Goal: Communication & Community: Answer question/provide support

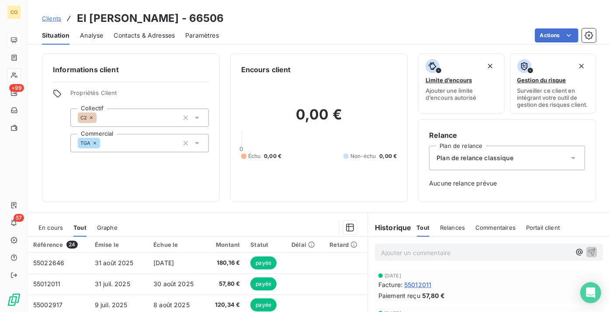
scroll to position [119, 0]
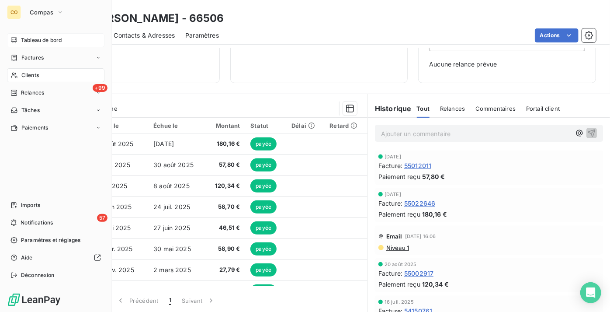
click at [48, 36] on div "Tableau de bord" at bounding box center [55, 40] width 97 height 14
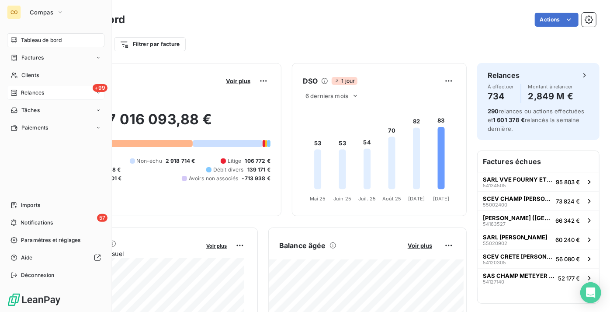
click at [39, 92] on span "Relances" at bounding box center [32, 93] width 23 height 8
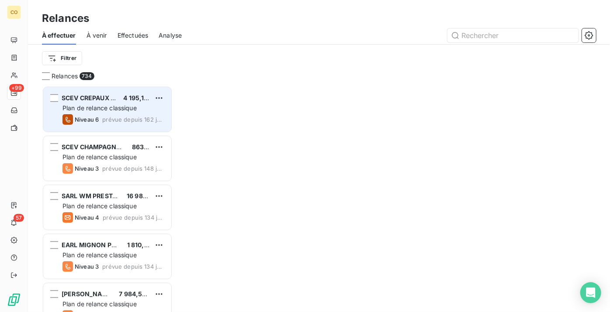
scroll to position [219, 125]
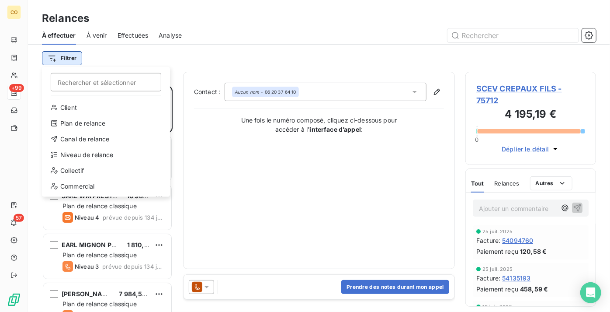
click at [66, 54] on html "CO +99 57 Relances À effectuer À venir Effectuées Analyse Filtrer Rechercher et…" at bounding box center [305, 156] width 610 height 312
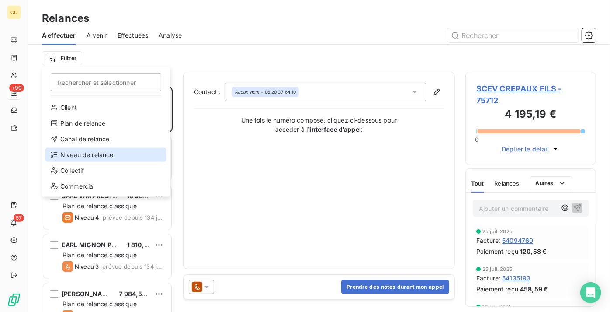
click at [97, 153] on div "Niveau de relance" at bounding box center [105, 155] width 121 height 14
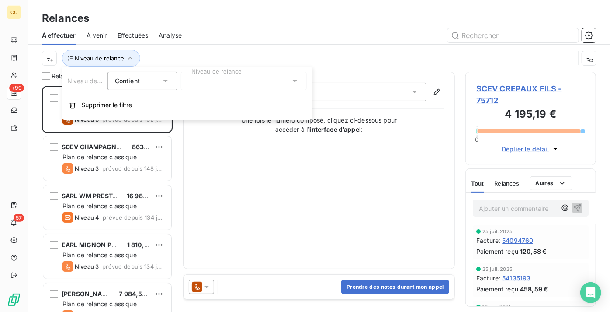
click at [257, 86] on div at bounding box center [244, 81] width 126 height 18
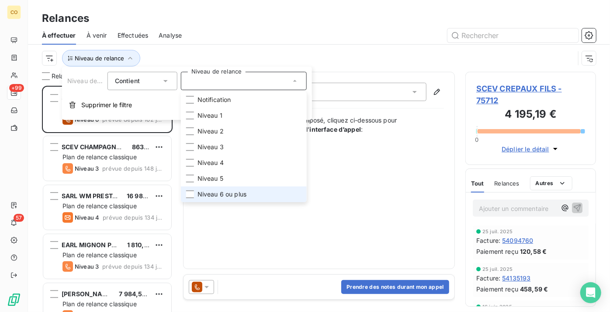
click at [233, 189] on li "Niveau 6 ou plus" at bounding box center [244, 194] width 126 height 16
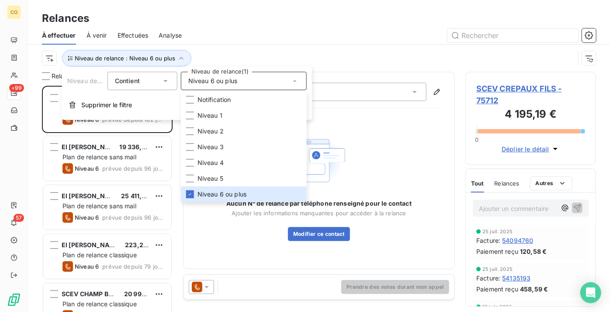
click at [349, 42] on div "À effectuer À venir Effectuées Analyse" at bounding box center [319, 35] width 582 height 18
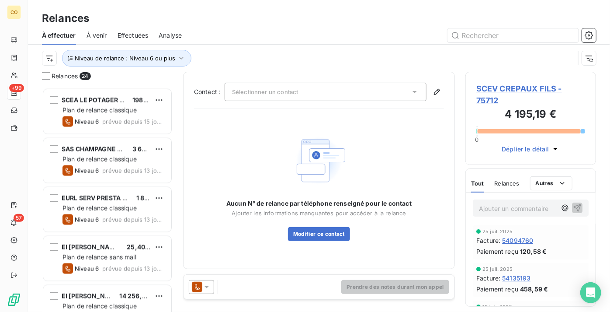
scroll to position [636, 0]
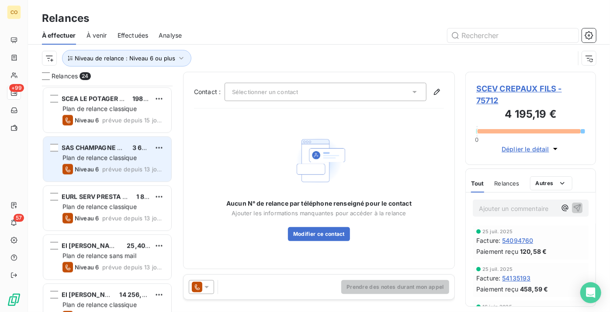
click at [111, 162] on div "SAS CHAMPAGNE HAUMONT ET FILS 3 641,82 € Plan de relance classique Niveau 6 pré…" at bounding box center [107, 159] width 128 height 45
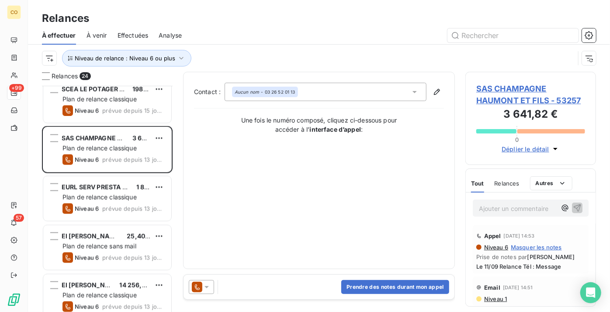
scroll to position [636, 0]
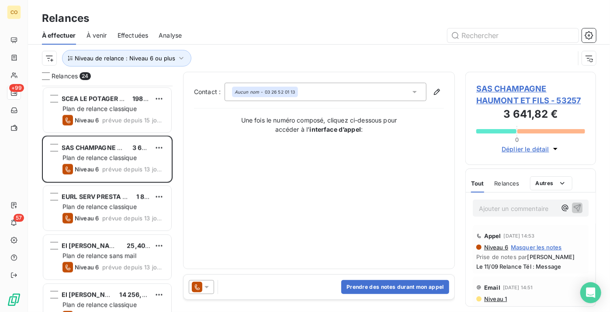
click at [205, 284] on icon at bounding box center [206, 286] width 9 height 9
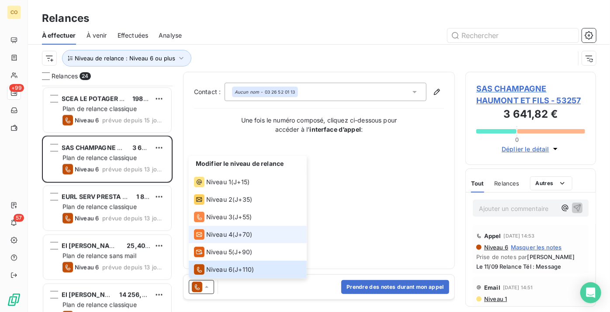
click at [222, 235] on span "Niveau 4" at bounding box center [219, 234] width 26 height 9
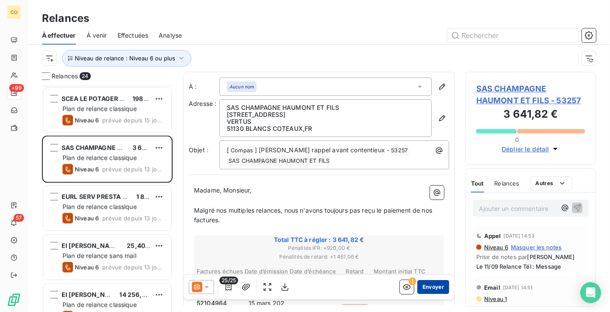
click at [431, 287] on button "Envoyer" at bounding box center [433, 287] width 32 height 14
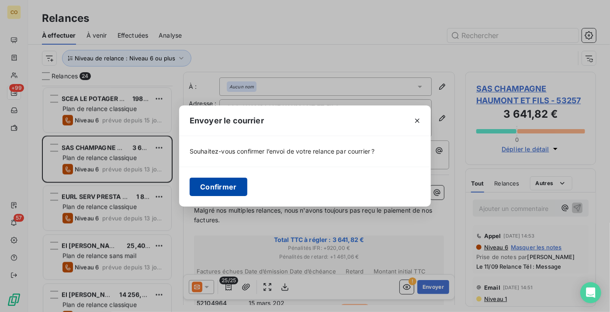
click at [233, 184] on button "Confirmer" at bounding box center [219, 186] width 58 height 18
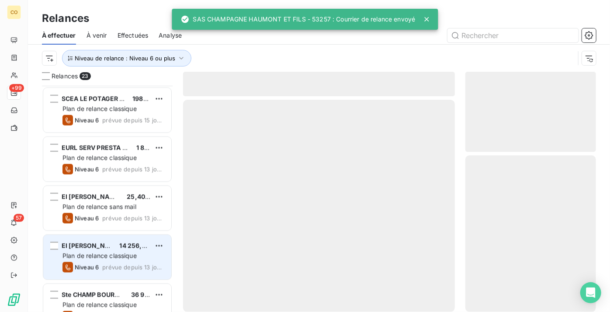
click at [116, 249] on div "EI [PERSON_NAME] 14 256,68 € Plan de relance classique Niveau 6 prévue depuis 1…" at bounding box center [107, 257] width 128 height 45
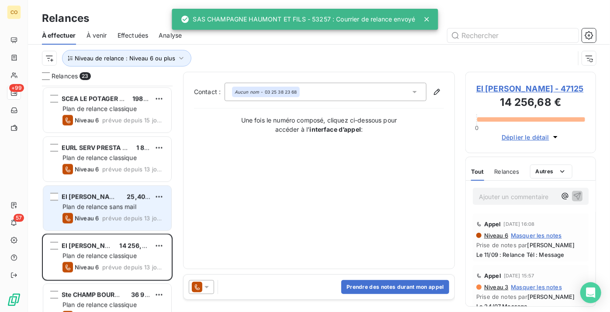
click at [105, 200] on div "EI [PERSON_NAME]" at bounding box center [91, 196] width 58 height 9
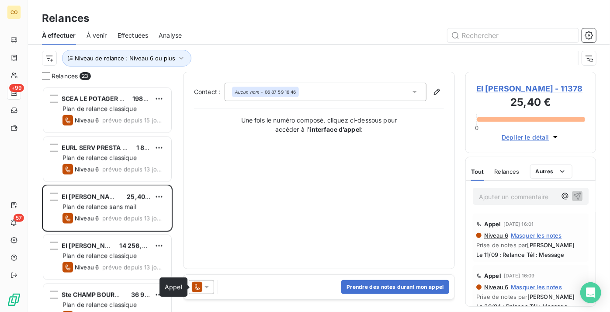
click at [199, 283] on icon at bounding box center [197, 286] width 10 height 10
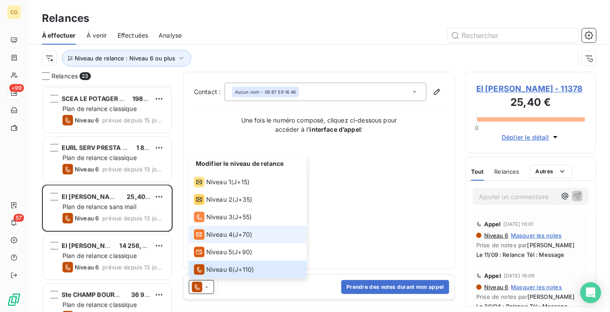
click at [232, 230] on span "Niveau 4" at bounding box center [219, 234] width 26 height 9
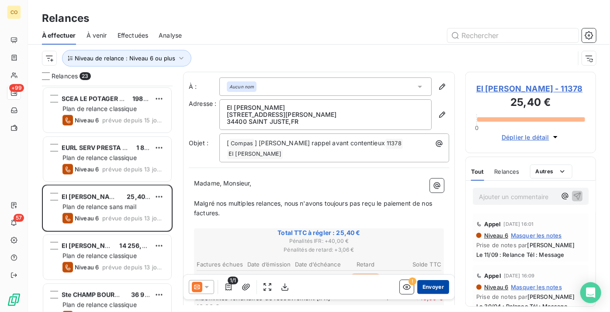
click at [421, 286] on button "Envoyer" at bounding box center [433, 287] width 32 height 14
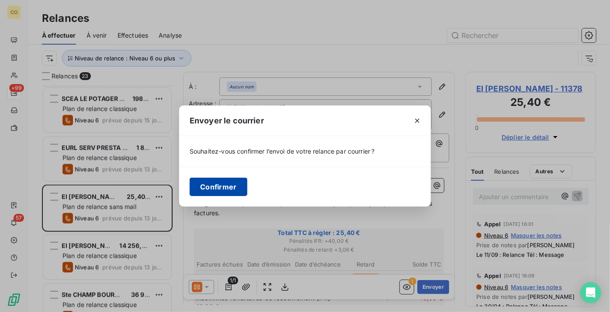
click at [235, 184] on button "Confirmer" at bounding box center [219, 186] width 58 height 18
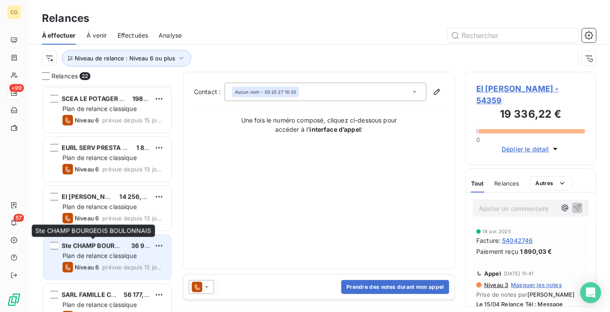
click at [108, 246] on span "Ste CHAMP BOURGEOIS BOULONNAIS" at bounding box center [120, 245] width 116 height 7
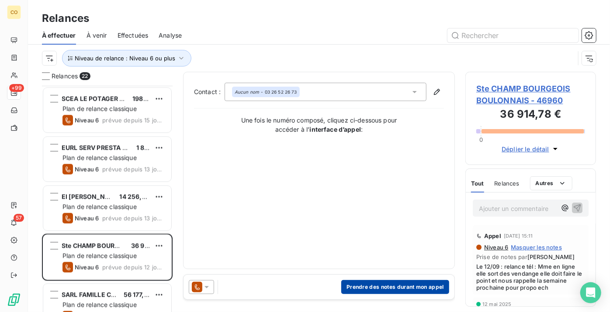
click at [389, 282] on button "Prendre des notes durant mon appel" at bounding box center [395, 287] width 108 height 14
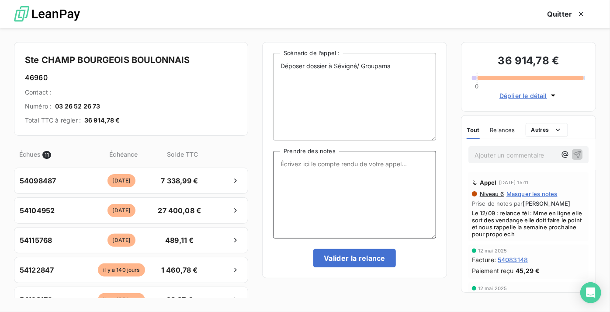
click at [350, 216] on textarea "Prendre des notes" at bounding box center [354, 194] width 163 height 87
type textarea "v"
paste textarea "Le 09/10 : Relance Tél : Message"
type textarea "Le 09/10 : Relance Tél : Message"
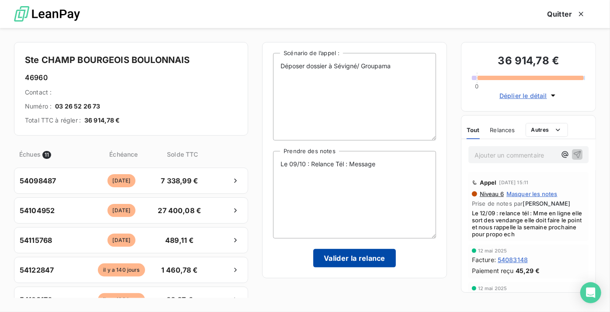
click at [340, 261] on button "Valider la relance" at bounding box center [354, 258] width 83 height 18
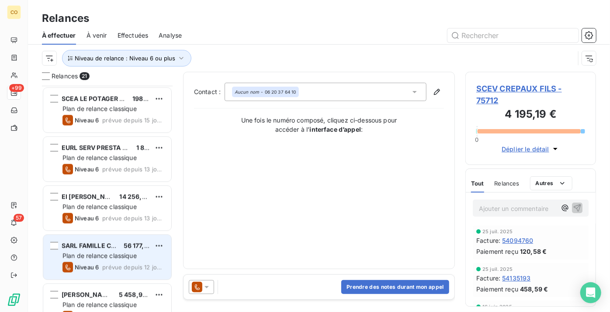
click at [101, 255] on span "Plan de relance classique" at bounding box center [99, 255] width 74 height 7
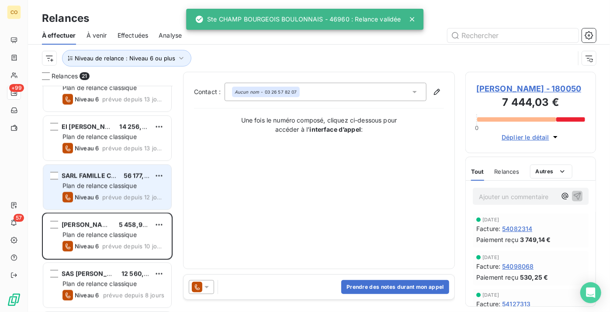
scroll to position [715, 0]
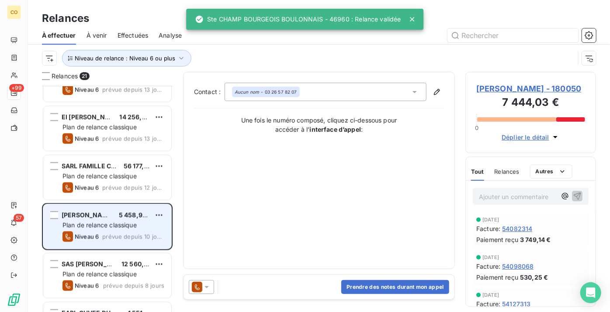
click at [106, 229] on div "Plan de relance classique" at bounding box center [113, 225] width 102 height 9
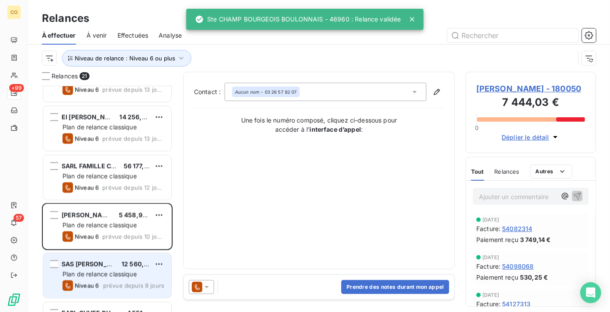
click at [98, 267] on div "SAS [PERSON_NAME]" at bounding box center [88, 264] width 53 height 9
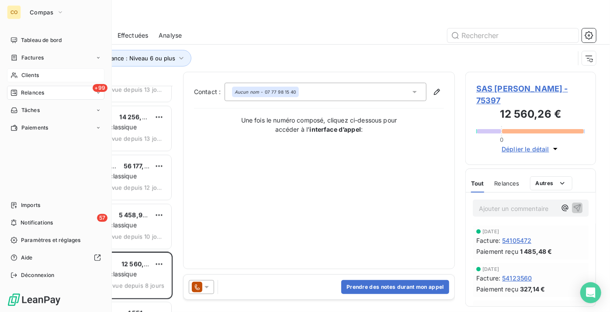
click at [27, 76] on span "Clients" at bounding box center [29, 75] width 17 height 8
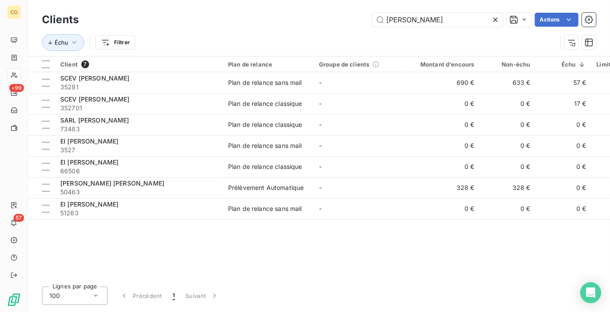
drag, startPoint x: 458, startPoint y: 25, endPoint x: 317, endPoint y: 7, distance: 141.8
click at [317, 7] on div "Clients auguste Actions Échu Filtrer" at bounding box center [319, 28] width 582 height 56
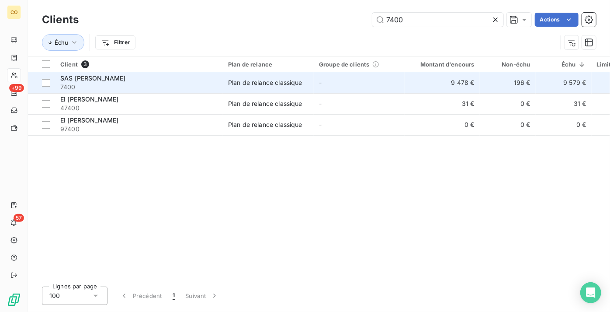
type input "7400"
click at [125, 80] on span "SAS [PERSON_NAME]" at bounding box center [93, 77] width 66 height 7
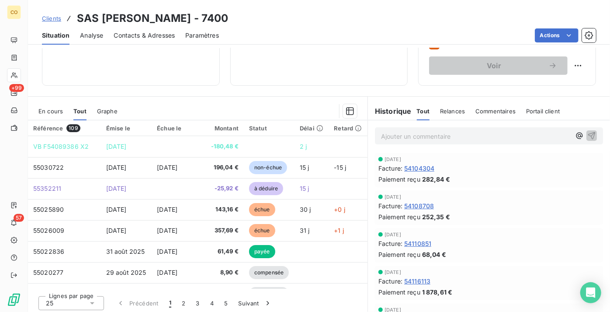
scroll to position [156, 0]
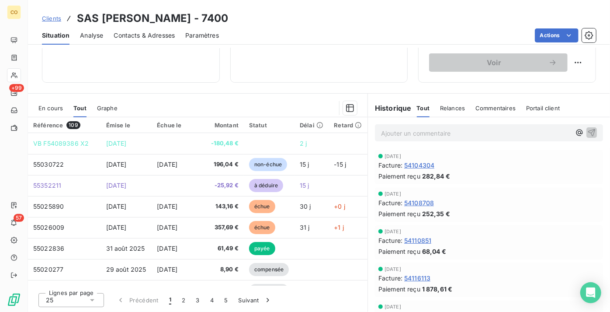
click at [43, 106] on span "En cours" at bounding box center [50, 107] width 24 height 7
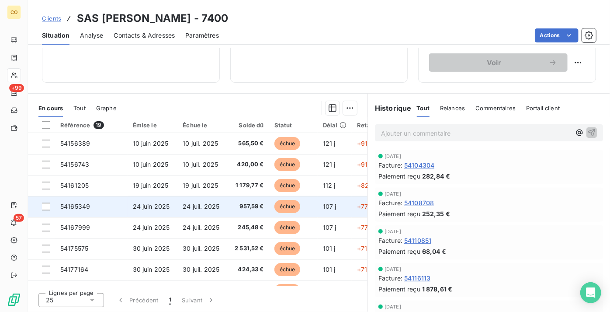
scroll to position [0, 0]
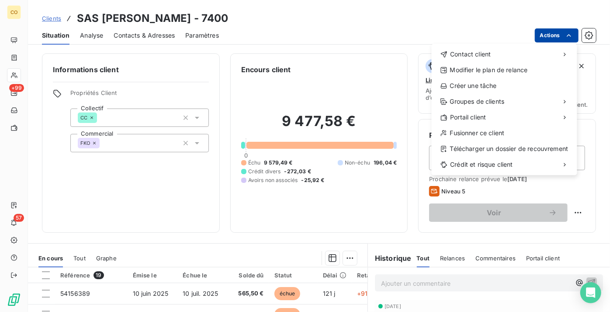
click at [551, 38] on html "CO +99 57 Clients SAS [PERSON_NAME] - 7400 Situation Analyse Contacts & Adresse…" at bounding box center [305, 156] width 610 height 312
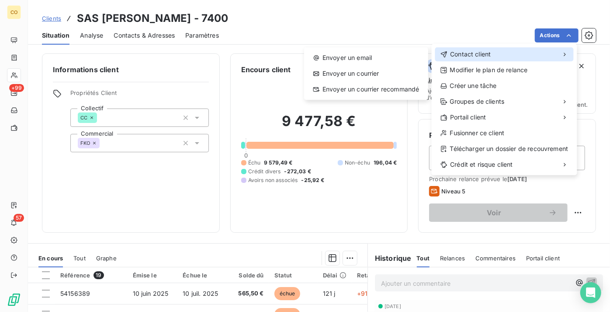
click at [499, 55] on div "Contact client" at bounding box center [504, 54] width 139 height 14
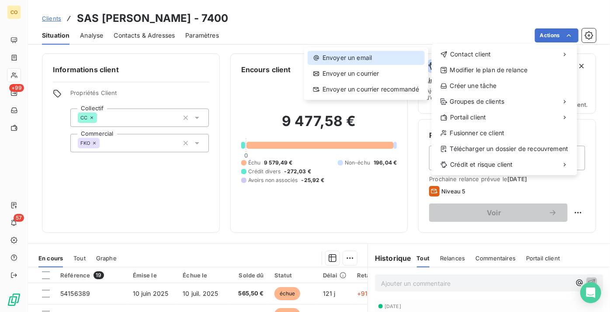
click at [390, 56] on div "Envoyer un email" at bounding box center [366, 58] width 117 height 14
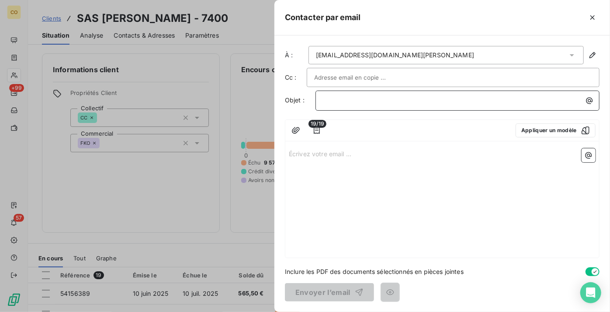
click at [357, 99] on p "﻿" at bounding box center [460, 100] width 274 height 10
click at [494, 268] on div "Inclure les PDF des documents sélectionnés en pièces jointes" at bounding box center [442, 271] width 315 height 9
click at [538, 131] on button "Appliquer un modèle" at bounding box center [556, 130] width 80 height 14
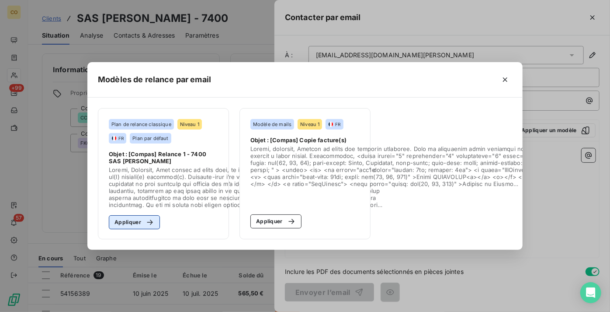
click at [129, 218] on button "Appliquer" at bounding box center [134, 222] width 51 height 14
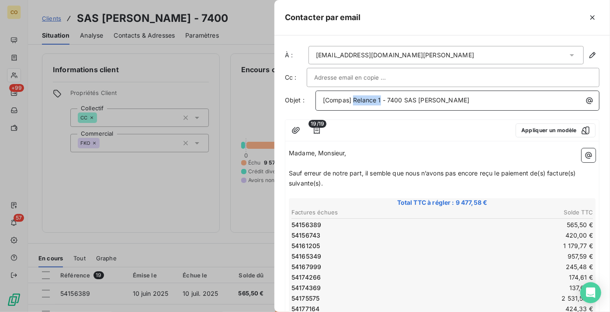
drag, startPoint x: 382, startPoint y: 103, endPoint x: 354, endPoint y: 95, distance: 28.9
click at [354, 96] on span "[Compas] Relance 1 - 7400 SAS [PERSON_NAME]" at bounding box center [396, 99] width 146 height 7
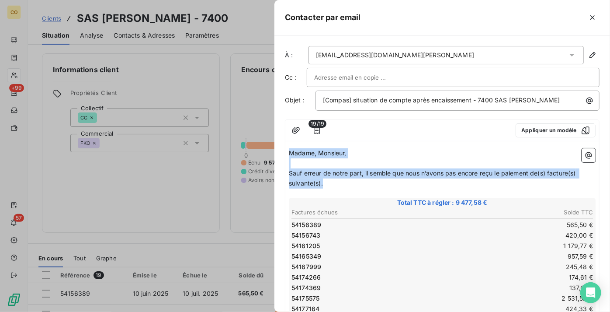
drag, startPoint x: 325, startPoint y: 186, endPoint x: 206, endPoint y: 126, distance: 132.7
click at [206, 311] on div "Contacter par email À : [EMAIL_ADDRESS][DOMAIN_NAME][PERSON_NAME] Cc : Objet : …" at bounding box center [305, 312] width 610 height 0
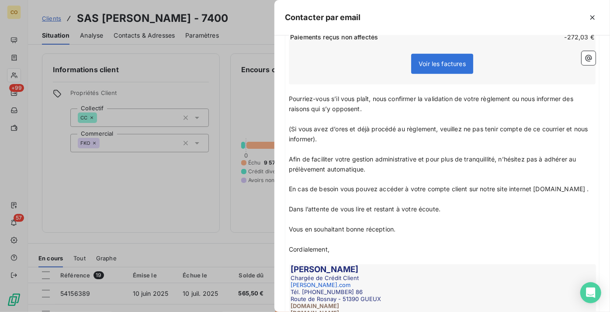
scroll to position [397, 0]
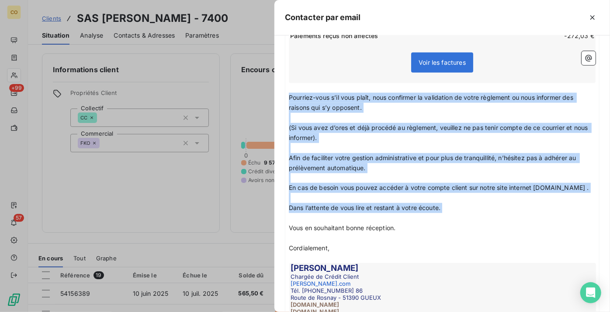
drag, startPoint x: 457, startPoint y: 206, endPoint x: 281, endPoint y: 91, distance: 210.0
click at [281, 91] on div "À : [EMAIL_ADDRESS][DOMAIN_NAME][PERSON_NAME] Cc : Objet : [Compas] situation d…" at bounding box center [442, 173] width 336 height 276
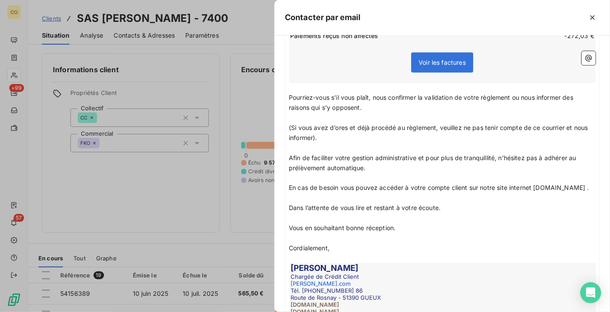
scroll to position [384, 0]
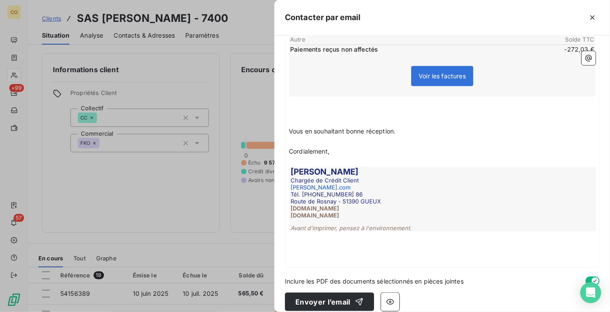
click at [394, 127] on span "Vous en souhaitant bonne réception." at bounding box center [342, 130] width 107 height 7
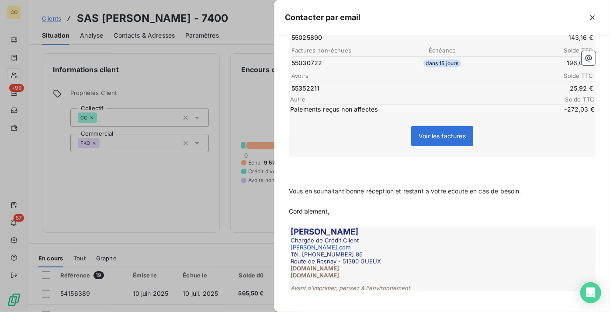
scroll to position [304, 0]
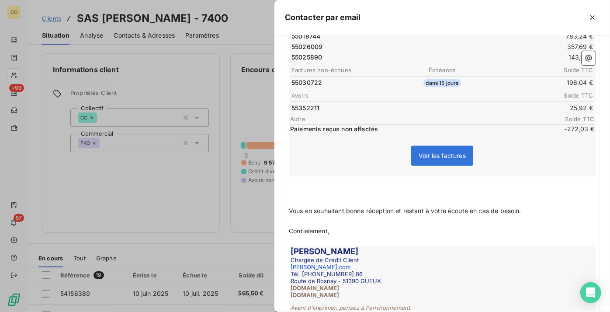
drag, startPoint x: 497, startPoint y: 194, endPoint x: 476, endPoint y: 184, distance: 23.5
click at [497, 196] on p "﻿" at bounding box center [442, 201] width 307 height 10
click at [418, 176] on p "﻿" at bounding box center [442, 181] width 307 height 10
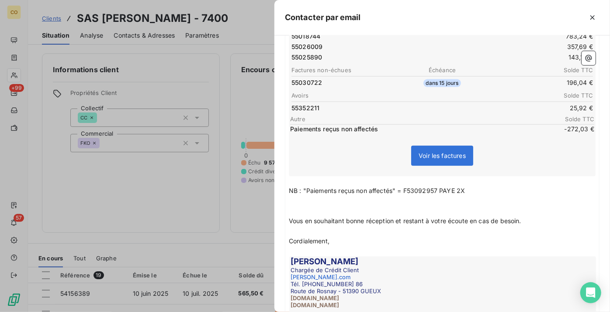
click at [407, 187] on span "NB : "Paiements reçus non affectés" = F53092957 PAYE 2X" at bounding box center [377, 190] width 176 height 7
click at [474, 187] on span "NB : "Paiements reçus non affectés" = Facture 53092957 PAYE 2X" at bounding box center [387, 190] width 197 height 7
click at [515, 186] on p "NB : "Paiements reçus non affectés" = Facture 53092957 PAYEE 2X" at bounding box center [442, 191] width 307 height 10
click at [527, 186] on p "NB : "Paiements reçus non affectés" = Facture 53092957 PAYEE 2X de" at bounding box center [442, 191] width 307 height 10
click at [525, 206] on p "﻿" at bounding box center [442, 211] width 307 height 10
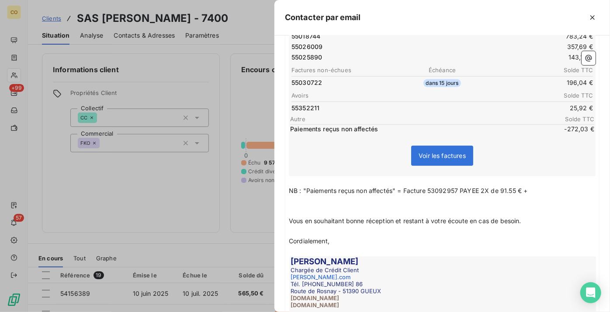
click at [521, 187] on span "NB : "Paiements reçus non affectés" = Facture 53092957 PAYEE 2X de 91.55 € +" at bounding box center [408, 190] width 239 height 7
click at [564, 186] on p "NB : "Paiements reçus non affectés" = Facture 53092957 PAYEE 2X de 91.55 € (04/…" at bounding box center [442, 191] width 307 height 10
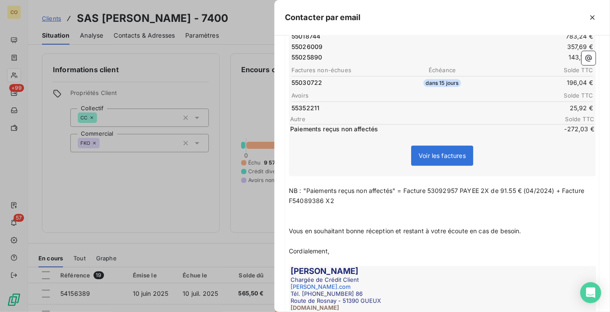
click at [290, 192] on span "NB : "Paiements reçus non affectés" = Facture 53092957 PAYEE 2X de 91.55 € (04/…" at bounding box center [437, 195] width 297 height 17
click at [367, 194] on p "NB : "Paiements reçus non affectés" = Facture 53092957 PAYEE 2X de 91.55 € (04/…" at bounding box center [442, 196] width 307 height 20
click at [397, 187] on span "NB : "Paiements reçus non affectés" = Facture 53092957 PAYEE 2X de 91.55 € (04/…" at bounding box center [437, 195] width 297 height 17
click at [518, 206] on p "﻿" at bounding box center [442, 211] width 307 height 10
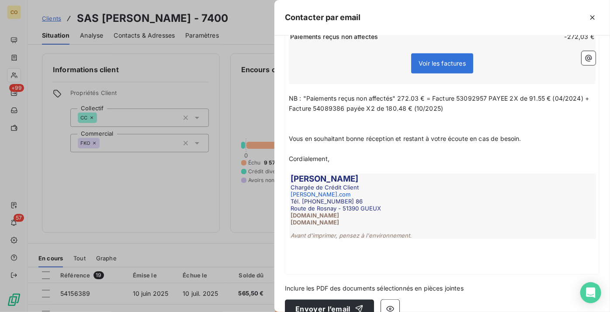
scroll to position [404, 0]
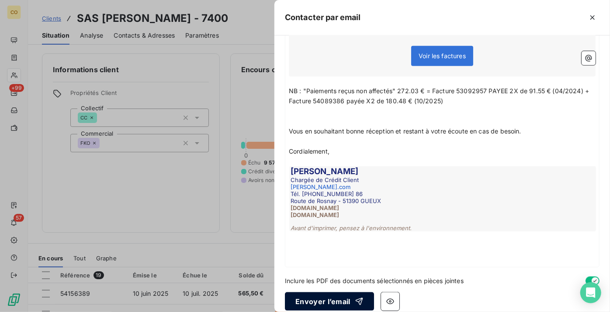
click at [308, 294] on button "Envoyer l’email" at bounding box center [329, 301] width 89 height 18
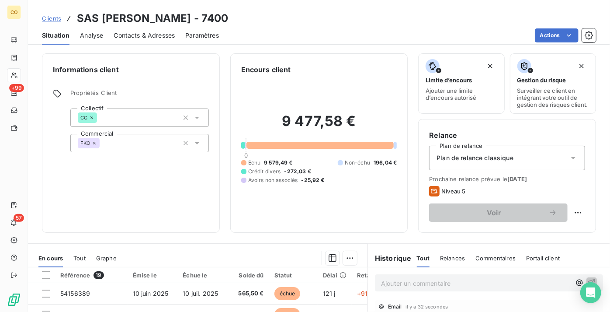
click at [47, 21] on span "Clients" at bounding box center [51, 18] width 19 height 7
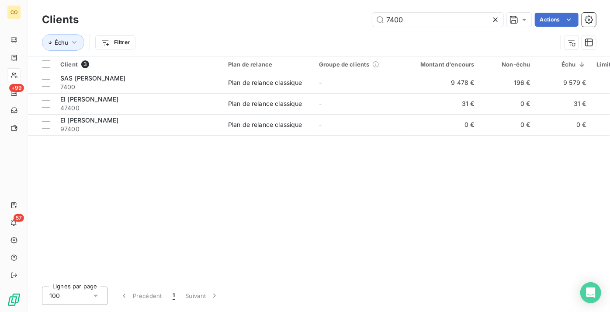
drag, startPoint x: 408, startPoint y: 24, endPoint x: 316, endPoint y: 18, distance: 91.9
click at [324, 19] on div "7400 Actions" at bounding box center [342, 20] width 507 height 14
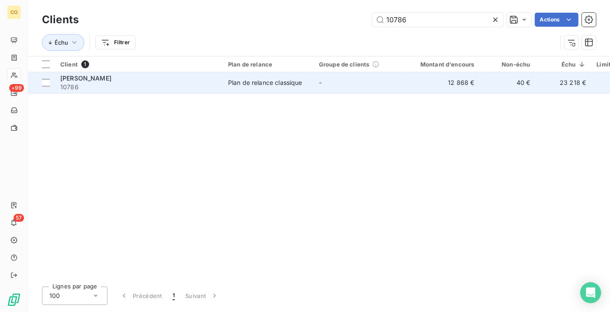
type input "10786"
click at [294, 82] on div "Plan de relance classique" at bounding box center [265, 82] width 74 height 9
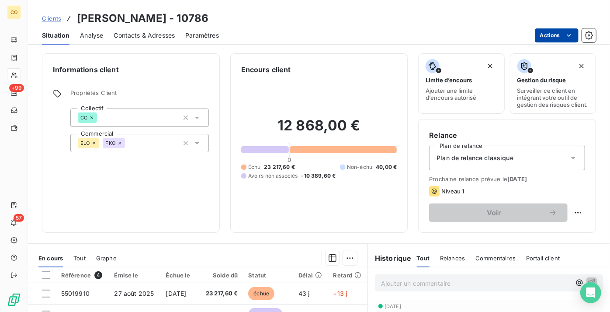
click at [545, 34] on html "CO +99 57 Clients [PERSON_NAME] DUMONT - 10786 Situation Analyse Contacts & Adr…" at bounding box center [305, 156] width 610 height 312
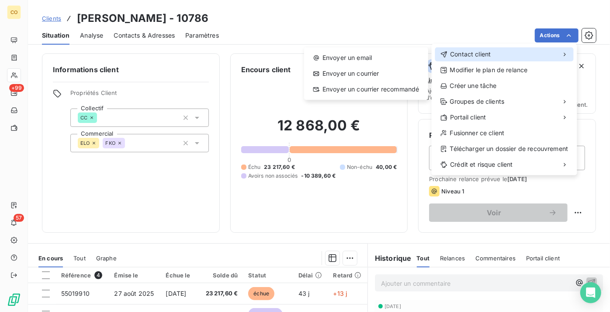
click at [475, 56] on span "Contact client" at bounding box center [470, 54] width 41 height 9
click at [378, 65] on div "Envoyer un email Envoyer un courrier Envoyer un courrier recommandé" at bounding box center [366, 73] width 124 height 52
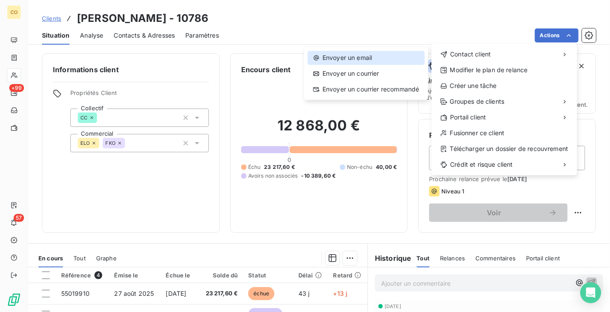
click at [379, 59] on div "Envoyer un email" at bounding box center [366, 58] width 117 height 14
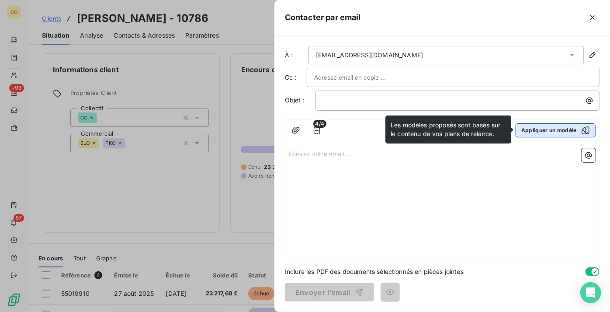
click at [534, 132] on button "Appliquer un modèle" at bounding box center [556, 130] width 80 height 14
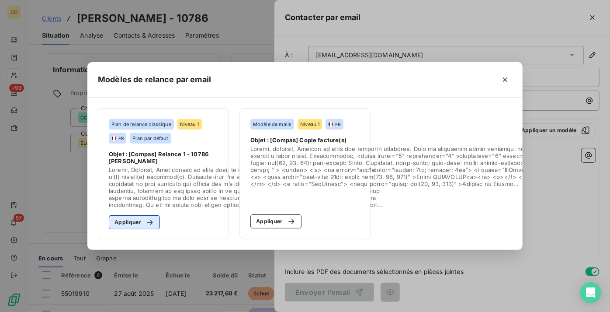
click at [141, 220] on div "button" at bounding box center [147, 222] width 13 height 9
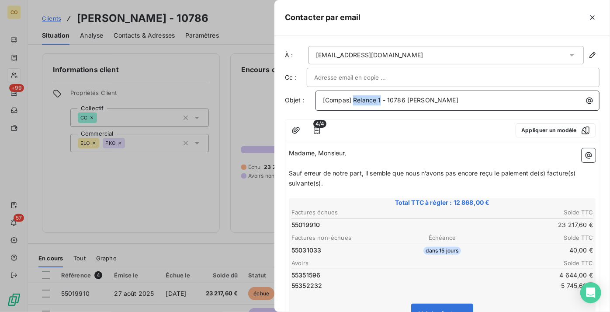
drag, startPoint x: 381, startPoint y: 100, endPoint x: 355, endPoint y: 97, distance: 26.0
click at [355, 97] on span "[Compas] Relance 1 - 10786 [PERSON_NAME]" at bounding box center [390, 99] width 135 height 7
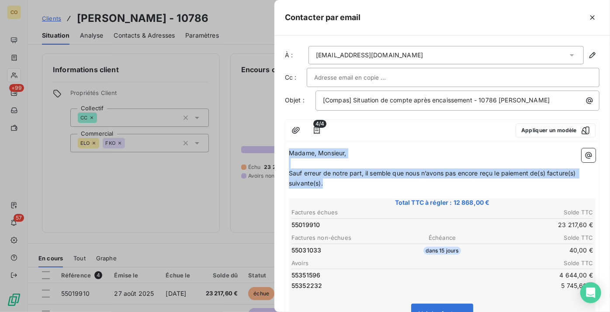
drag, startPoint x: 325, startPoint y: 180, endPoint x: 198, endPoint y: 118, distance: 142.3
click at [198, 311] on div "Contacter par email À : [EMAIL_ADDRESS][DOMAIN_NAME] Cc : Objet : [Compas] Situ…" at bounding box center [305, 312] width 610 height 0
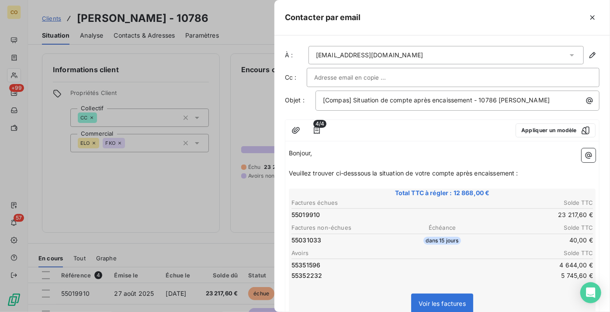
click at [360, 173] on span "Veuillez trouver ci-desssous la situation de votre compte après encaissement :" at bounding box center [403, 172] width 229 height 7
click at [290, 171] on span "Veuillez trouver ci-dessous la situation de votre compte après encaissement :" at bounding box center [402, 172] width 226 height 7
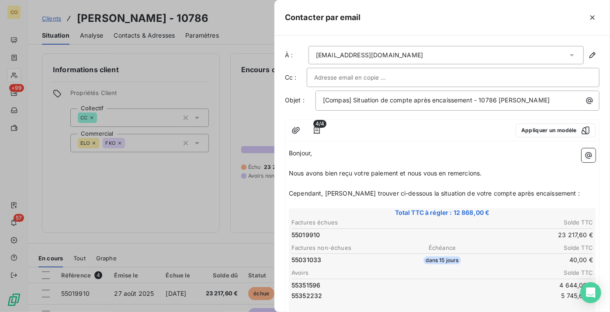
click at [527, 179] on p "﻿" at bounding box center [442, 183] width 307 height 10
click at [326, 191] on span "Cependant, [PERSON_NAME] trouver ci-dessous la situation de votre compte après …" at bounding box center [434, 192] width 291 height 7
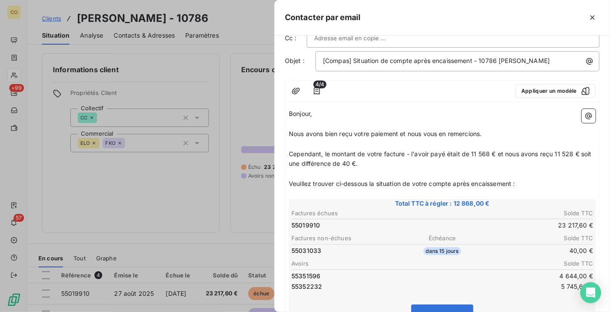
scroll to position [79, 0]
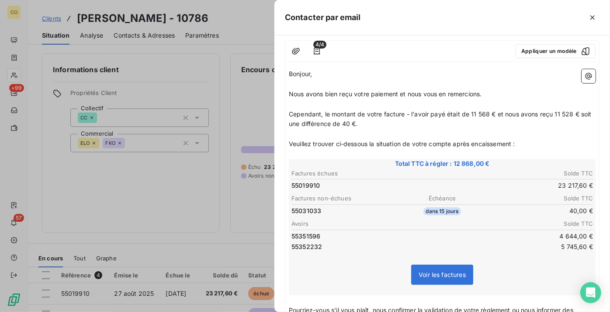
click at [524, 136] on p "﻿" at bounding box center [442, 134] width 307 height 10
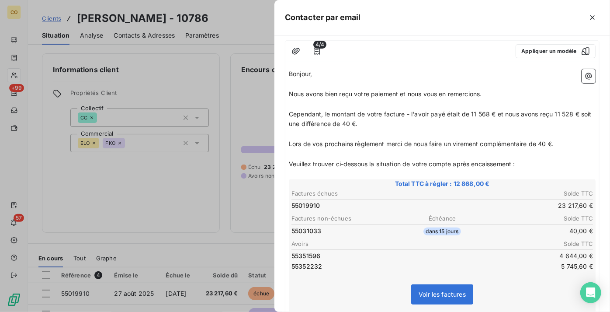
click at [292, 140] on span "Lors de vos prochains règlement merci de nous faire un virement complémentaire …" at bounding box center [421, 143] width 265 height 7
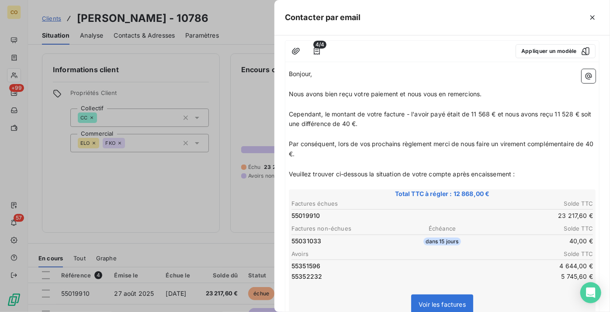
click at [432, 142] on span "Par conséquent, lors de vos prochains règlement merci de nous faire un virement…" at bounding box center [442, 148] width 306 height 17
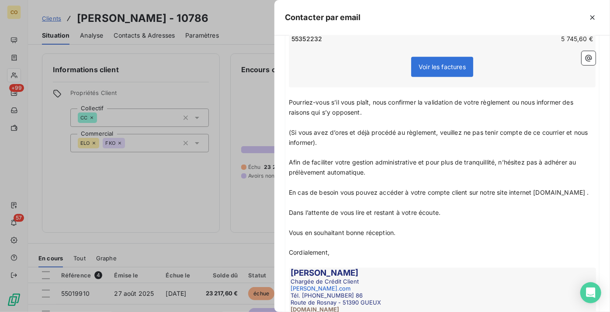
scroll to position [318, 0]
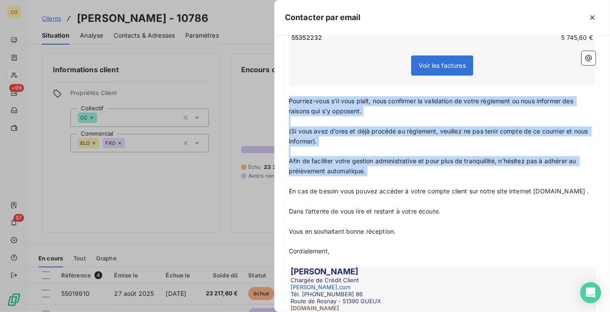
drag, startPoint x: 289, startPoint y: 97, endPoint x: 459, endPoint y: 175, distance: 186.7
click at [459, 175] on div "Bonjour, ﻿ Nous avons bien reçu votre paiement et nous vous en remercions. ﻿ Ce…" at bounding box center [442, 96] width 307 height 533
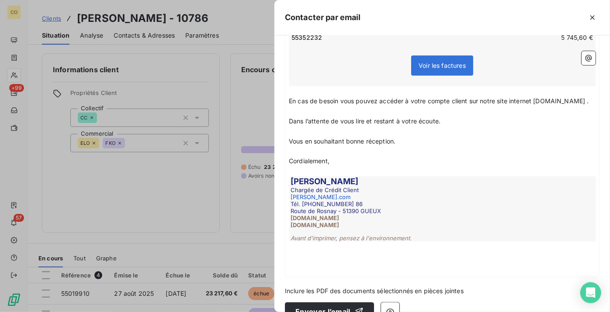
scroll to position [331, 0]
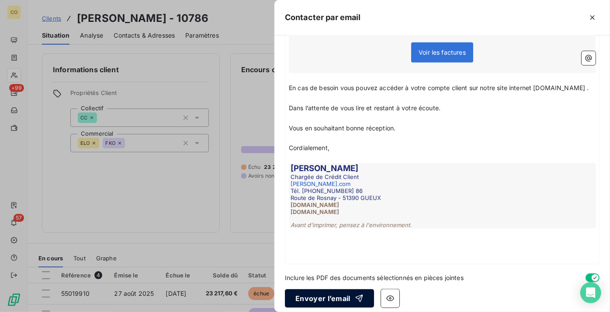
click at [342, 289] on button "Envoyer l’email" at bounding box center [329, 298] width 89 height 18
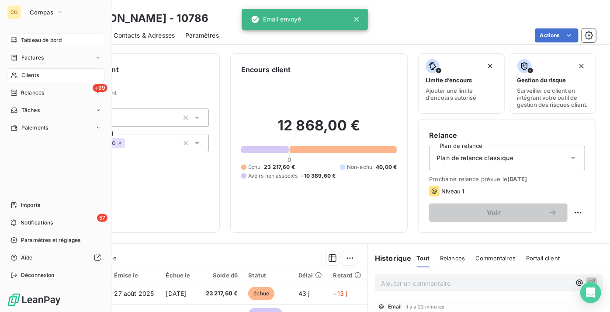
click at [29, 36] on span "Tableau de bord" at bounding box center [41, 40] width 41 height 8
